Goal: Information Seeking & Learning: Learn about a topic

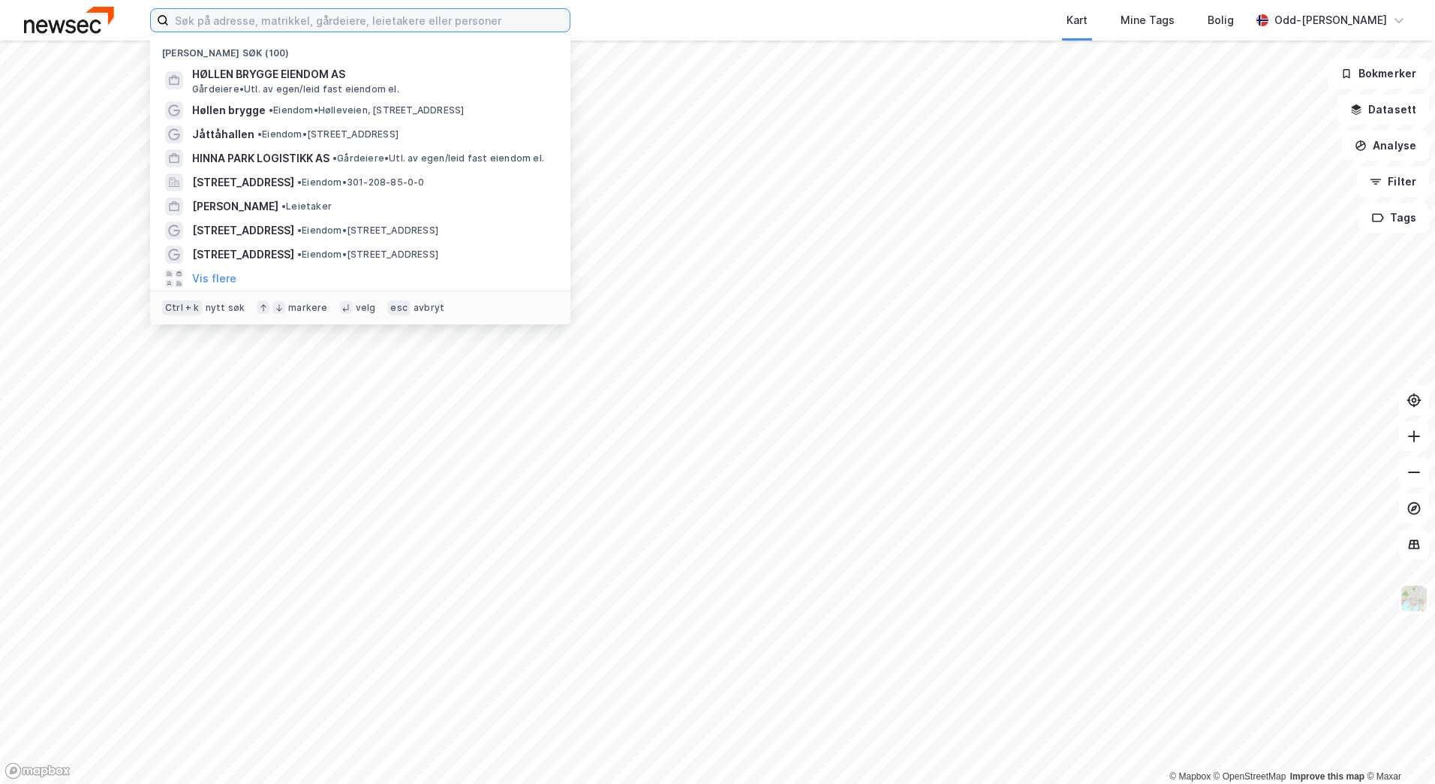
click at [242, 18] on input at bounding box center [369, 20] width 401 height 23
paste input "Brusdalsvegen 200"
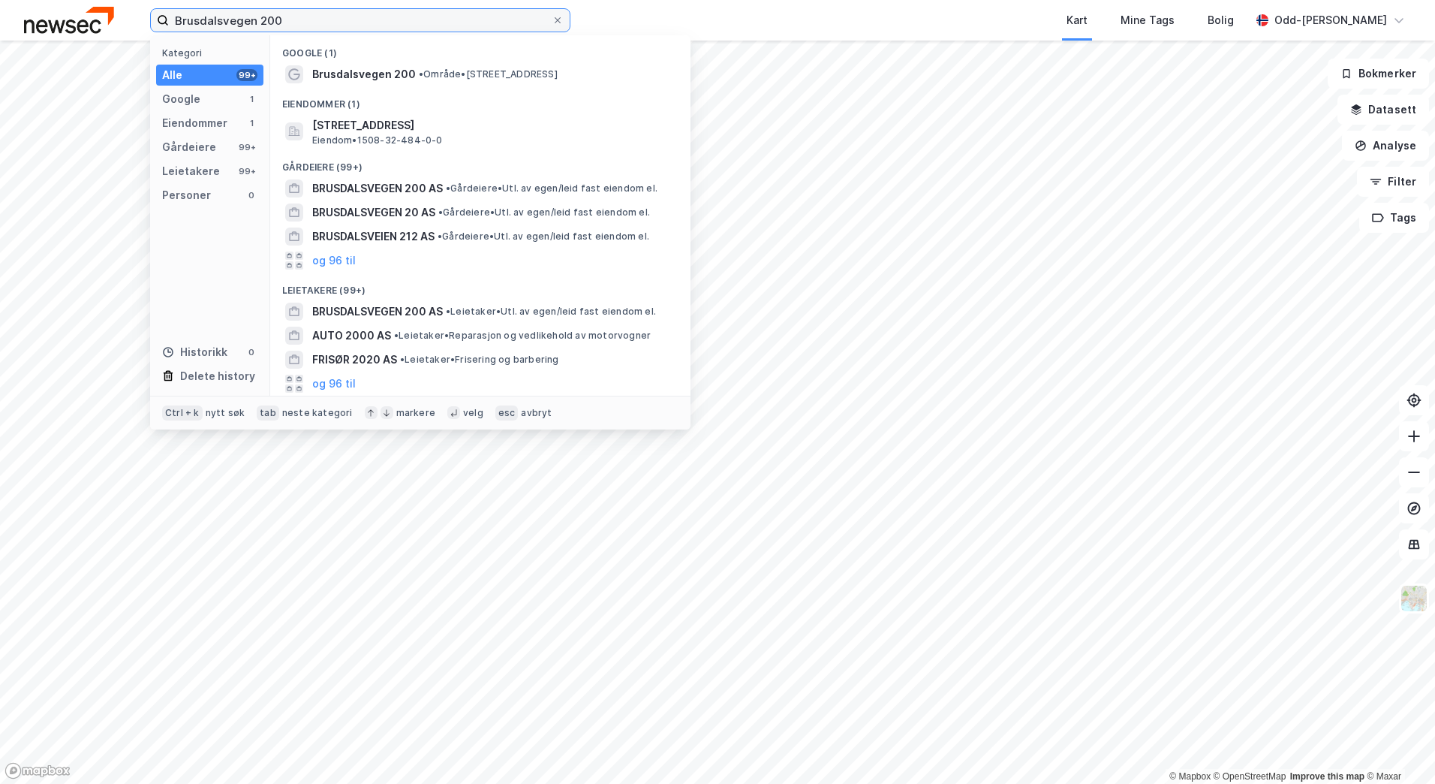
drag, startPoint x: 107, startPoint y: 21, endPoint x: 98, endPoint y: 25, distance: 9.8
click at [104, 23] on div "Brusdalsvegen 200 Kategori Alle 99+ Google 1 Eiendommer 1 Gårdeiere 99+ Leietak…" at bounding box center [717, 20] width 1435 height 41
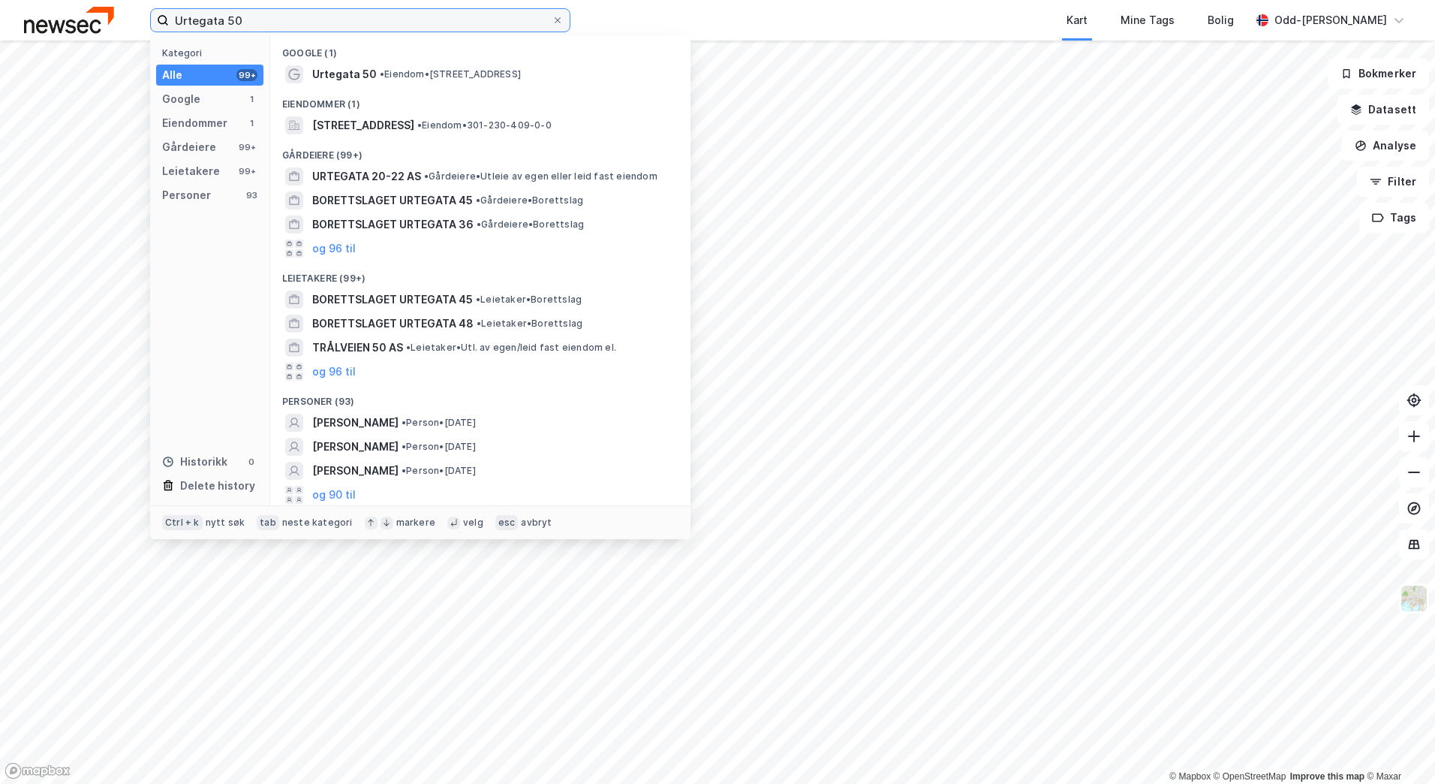
drag, startPoint x: 345, startPoint y: 15, endPoint x: 82, endPoint y: 20, distance: 263.5
click at [82, 20] on div "Urtegata 50 Kategori Alle 99+ Google 1 Eiendommer 1 Gårdeiere 99+ Leietakere 99…" at bounding box center [717, 20] width 1435 height 41
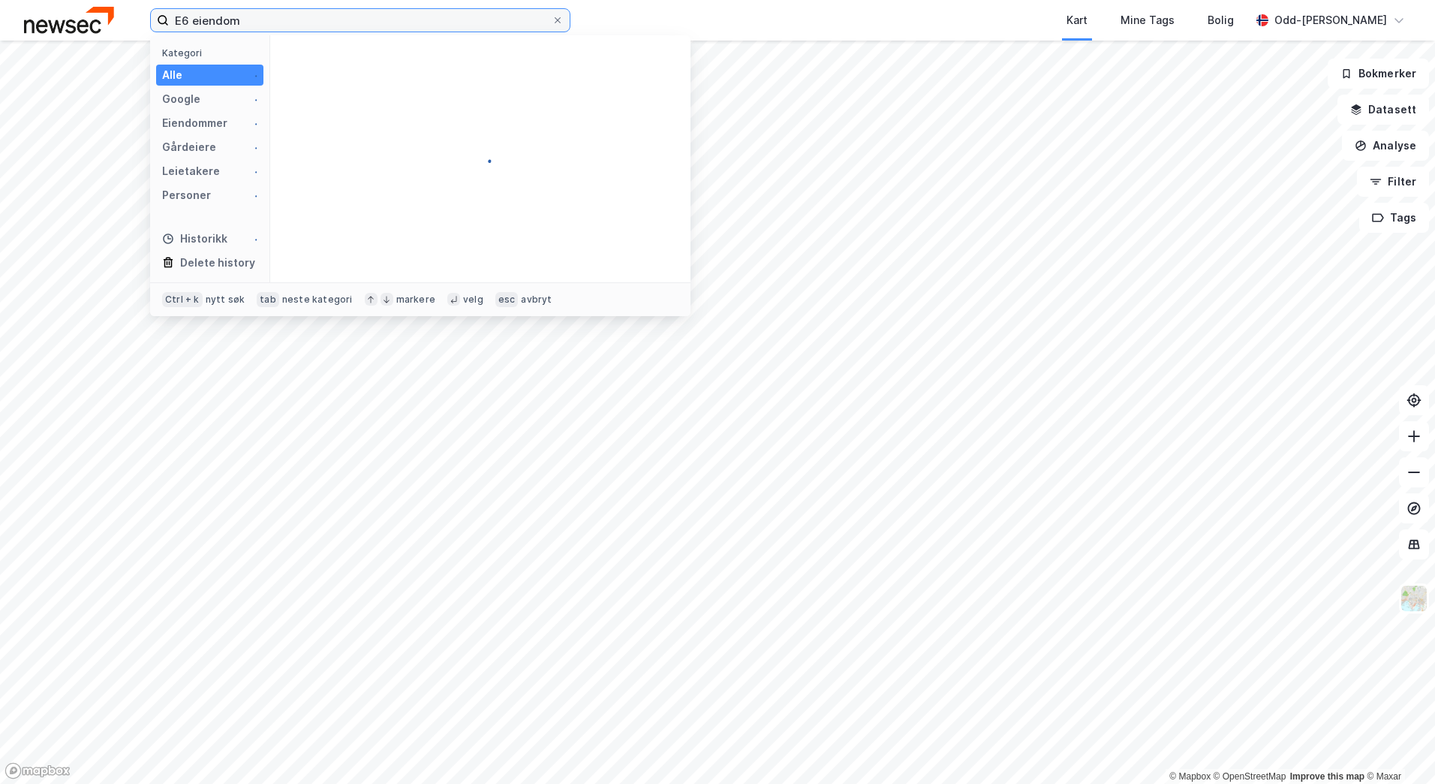
type input "E6 eiendom"
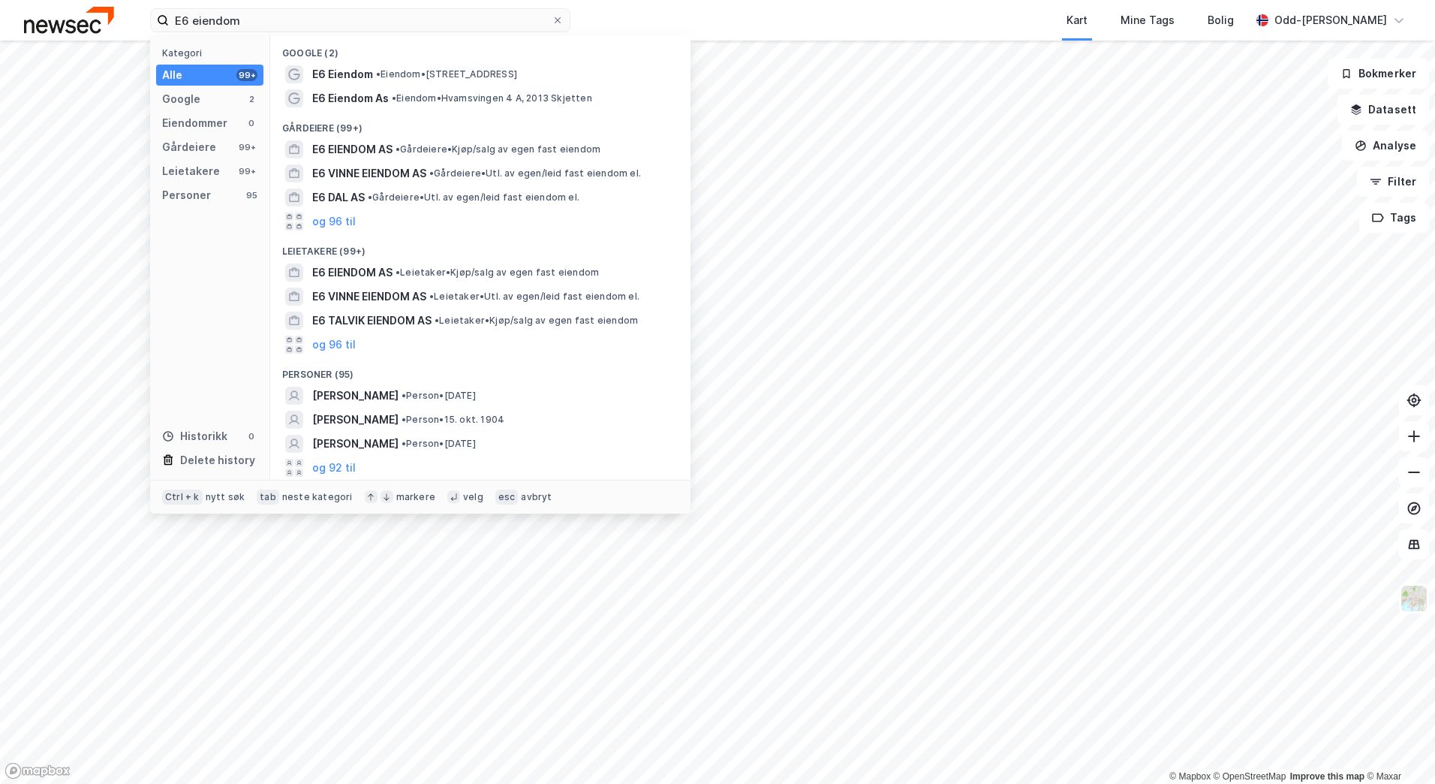
drag, startPoint x: 405, startPoint y: 145, endPoint x: 410, endPoint y: 136, distance: 10.1
click at [410, 136] on div "Google (2) E6 Eiendom • Eiendom • [STREET_ADDRESS], 2004 Lillestrøm E6 Eiendom …" at bounding box center [480, 257] width 420 height 444
drag, startPoint x: 410, startPoint y: 136, endPoint x: 329, endPoint y: 147, distance: 81.8
click at [329, 147] on span "E6 EIENDOM AS" at bounding box center [352, 149] width 80 height 18
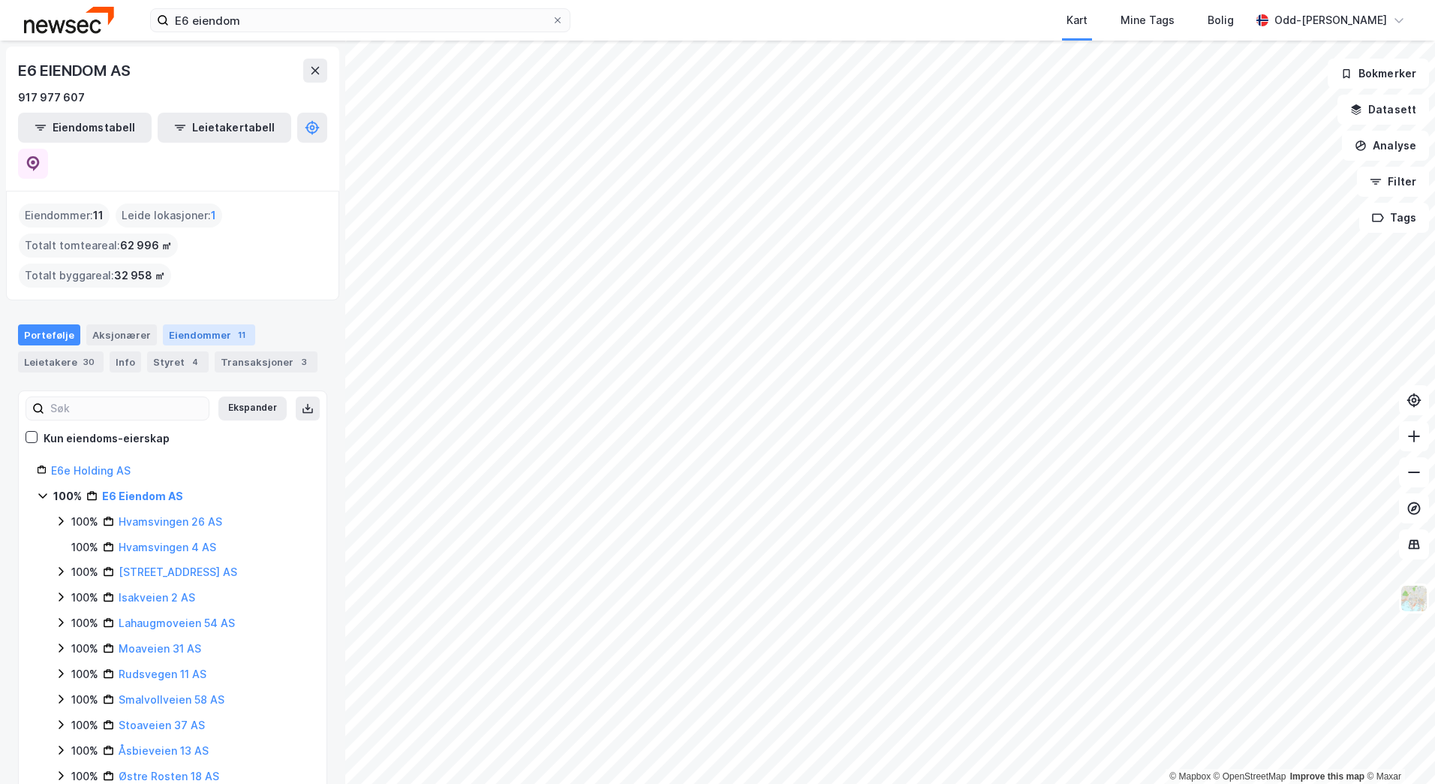
click at [179, 324] on div "Eiendommer 11" at bounding box center [209, 334] width 92 height 21
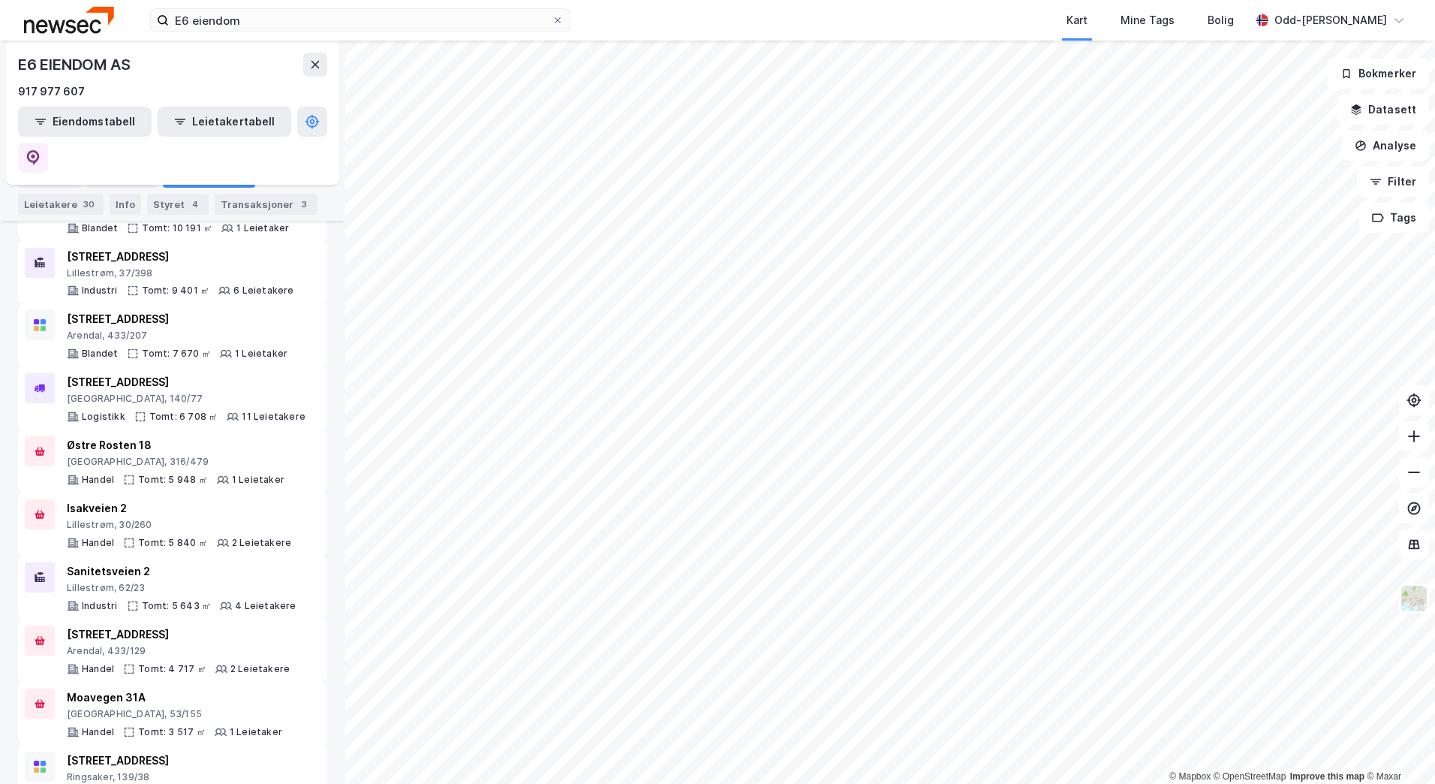
scroll to position [237, 0]
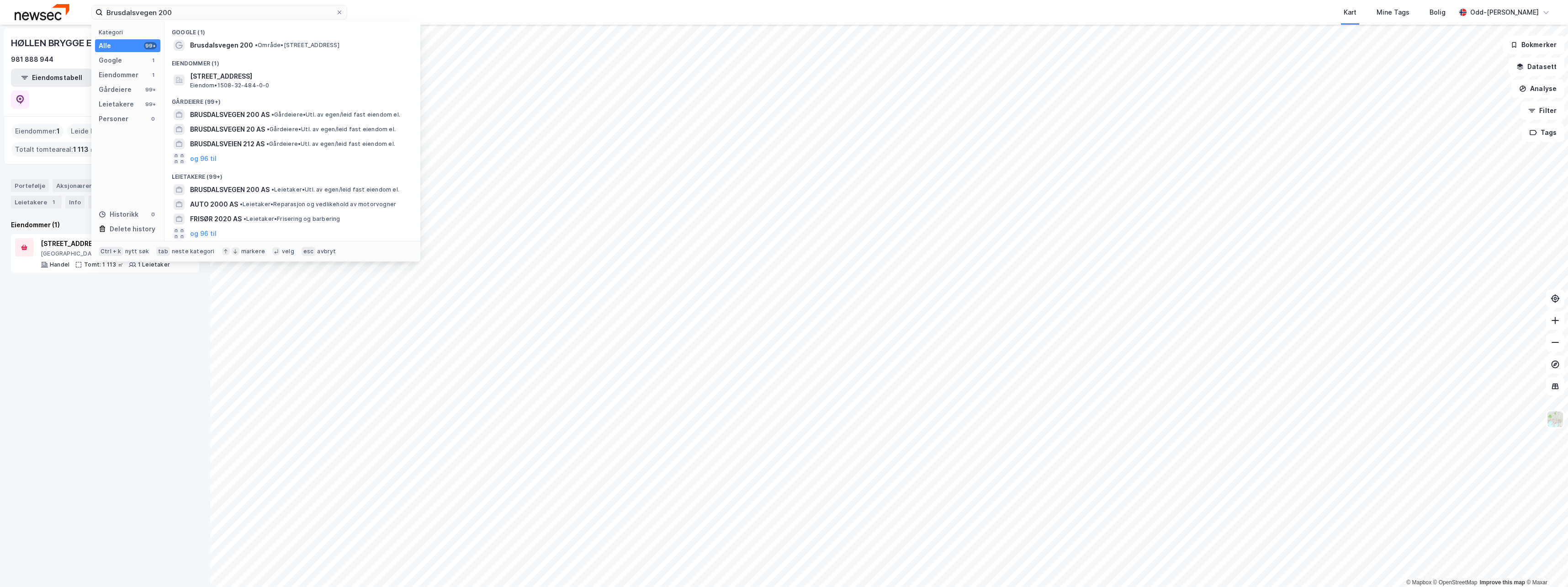
type input "Brusdalsvegen 200"
click at [230, 80] on span "[STREET_ADDRESS]" at bounding box center [299, 76] width 219 height 11
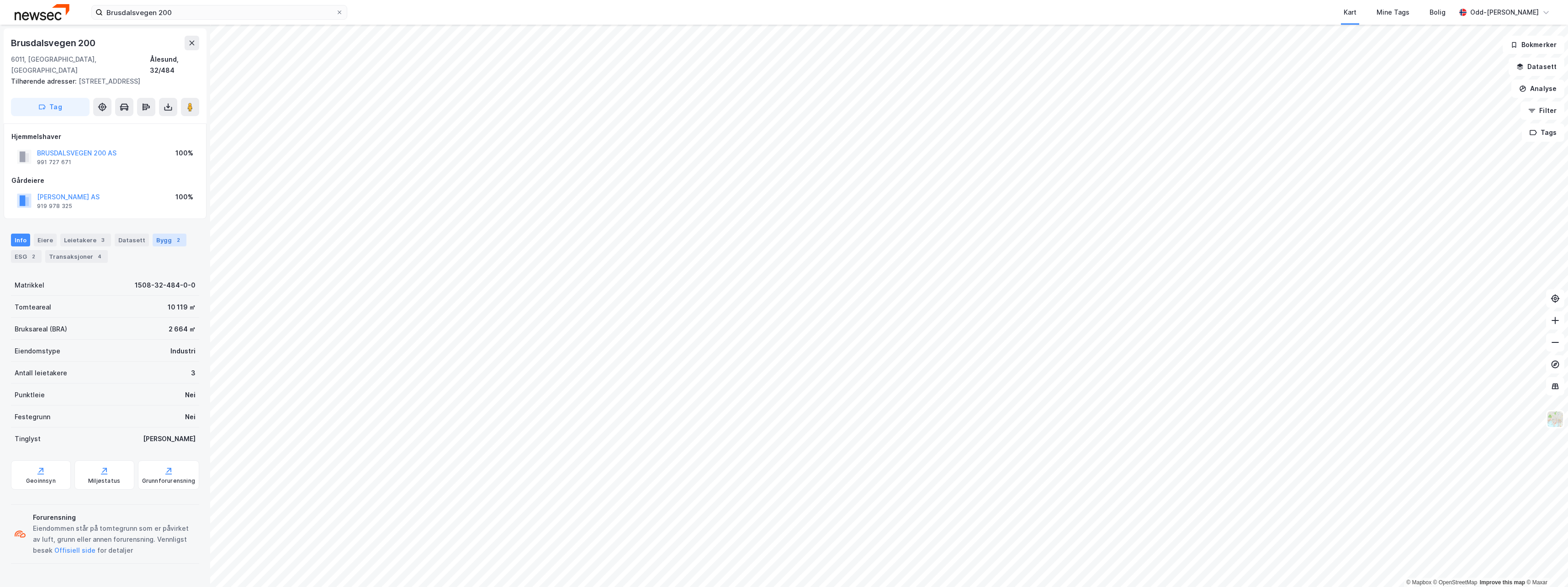
click at [173, 243] on div "2" at bounding box center [178, 240] width 9 height 9
